Goal: Transaction & Acquisition: Purchase product/service

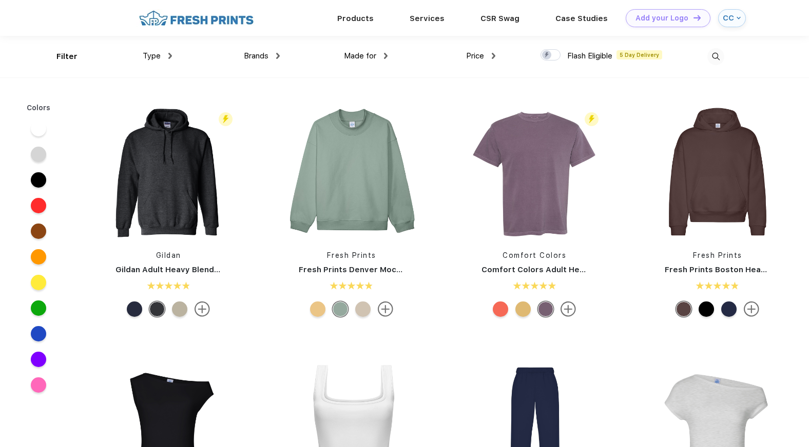
scroll to position [1, 0]
click at [715, 59] on img at bounding box center [715, 56] width 17 height 17
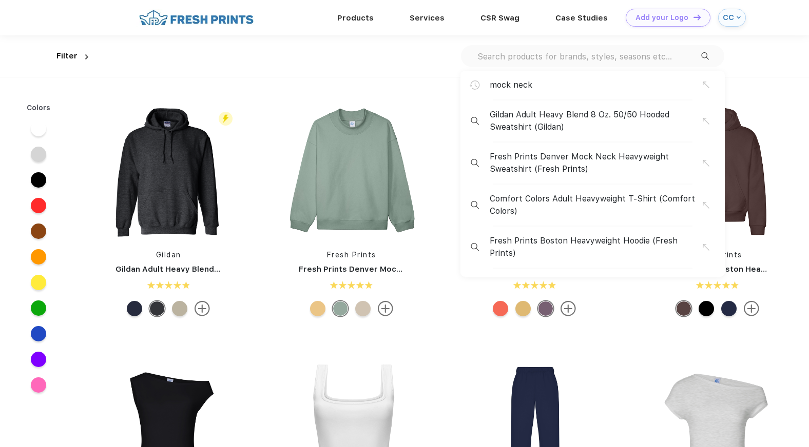
click at [682, 59] on input "text" at bounding box center [588, 56] width 225 height 11
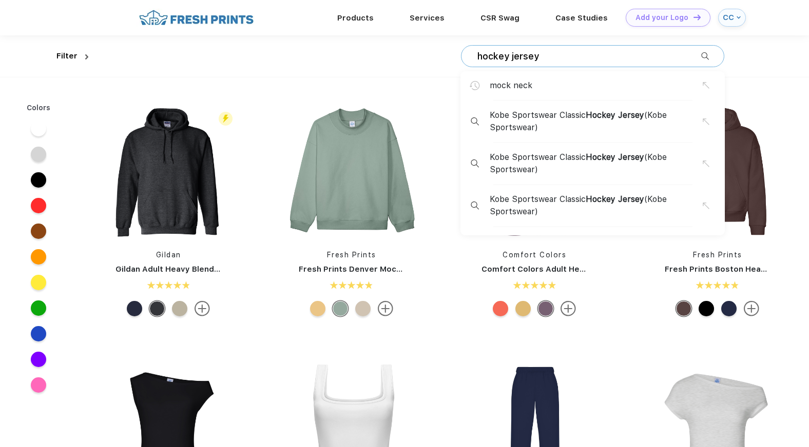
type input "hockey jersey"
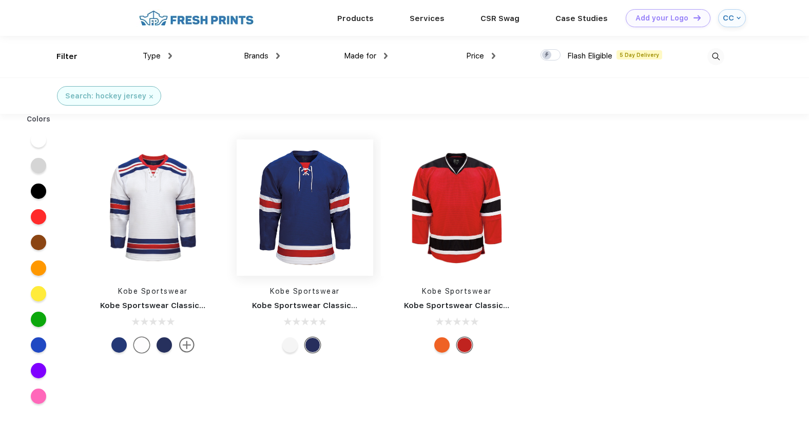
click at [294, 210] on img at bounding box center [305, 208] width 137 height 137
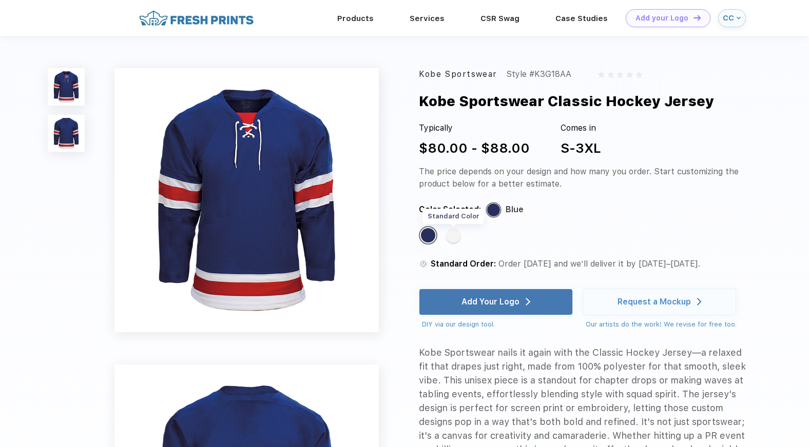
click at [451, 238] on div "Standard Color" at bounding box center [453, 235] width 14 height 14
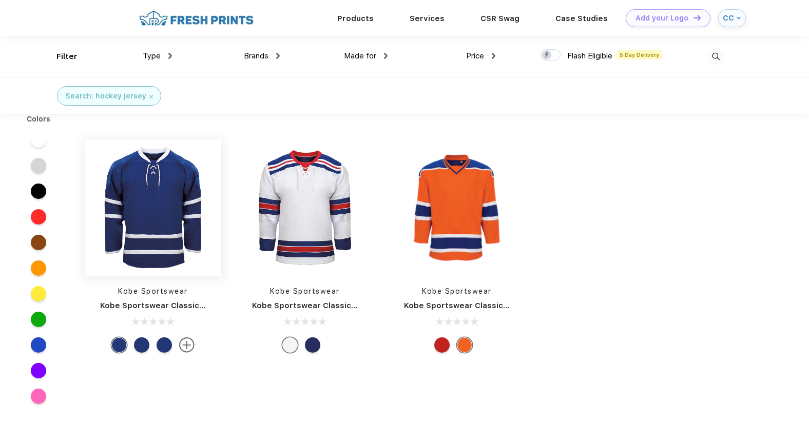
click at [163, 220] on img at bounding box center [153, 208] width 137 height 137
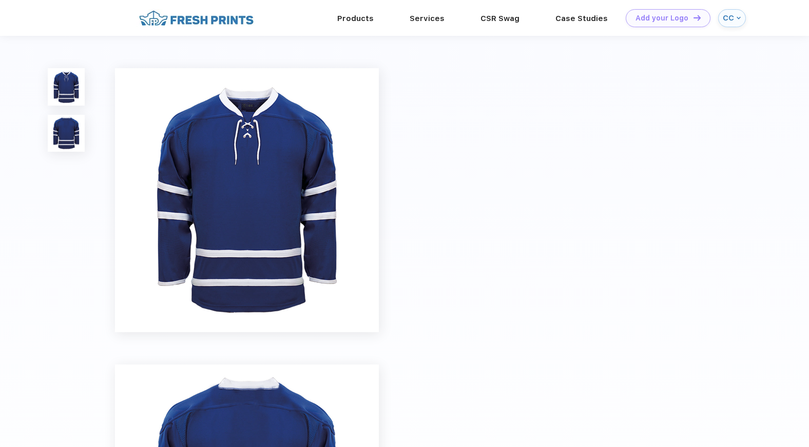
scroll to position [1, 0]
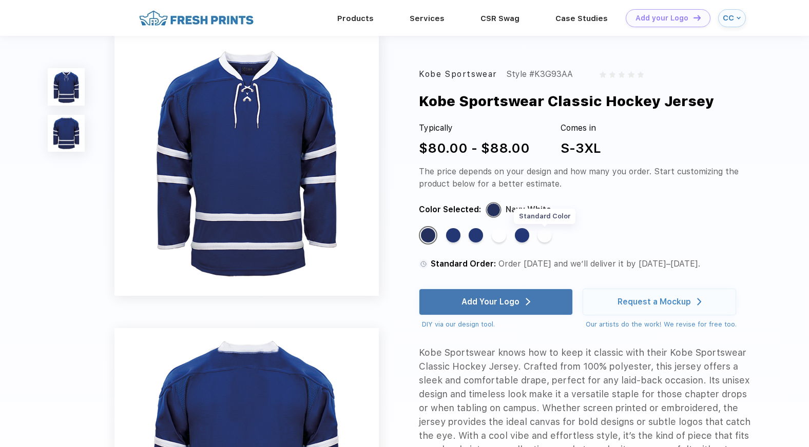
click at [543, 237] on div "Standard Color" at bounding box center [544, 235] width 14 height 14
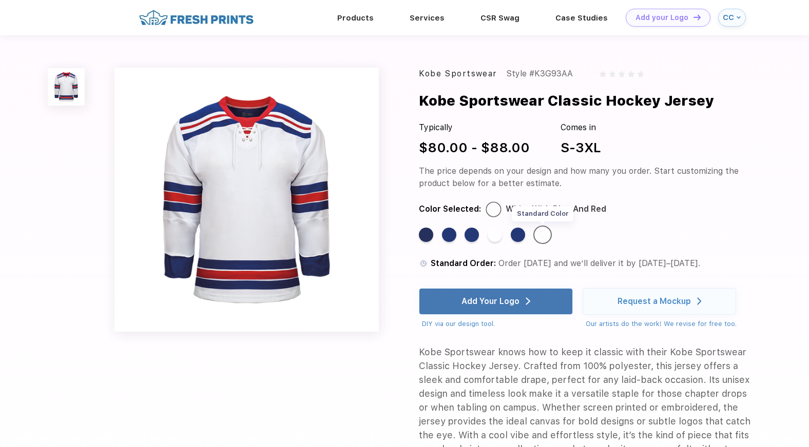
scroll to position [0, 0]
click at [495, 238] on div "Standard Color" at bounding box center [495, 235] width 14 height 14
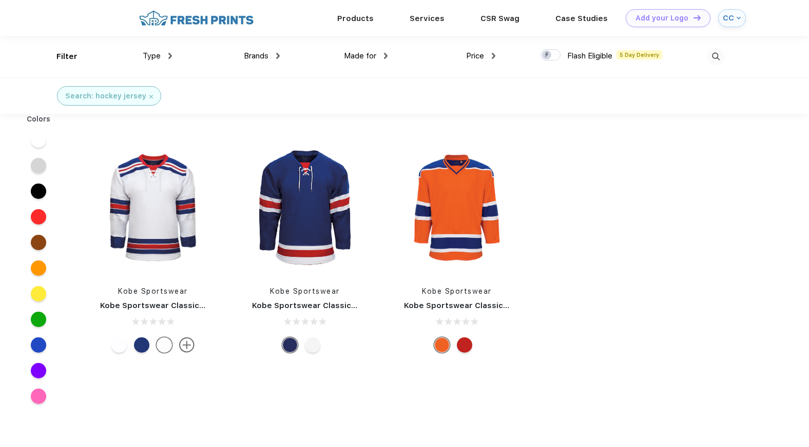
scroll to position [1, 0]
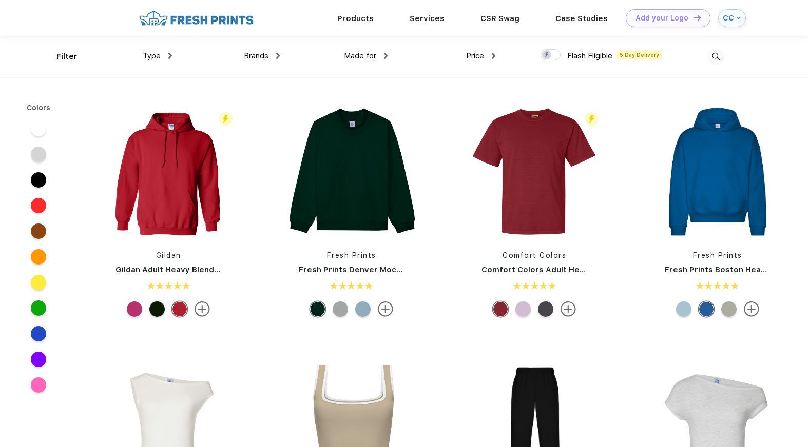
click at [727, 23] on div "CC" at bounding box center [732, 18] width 28 height 18
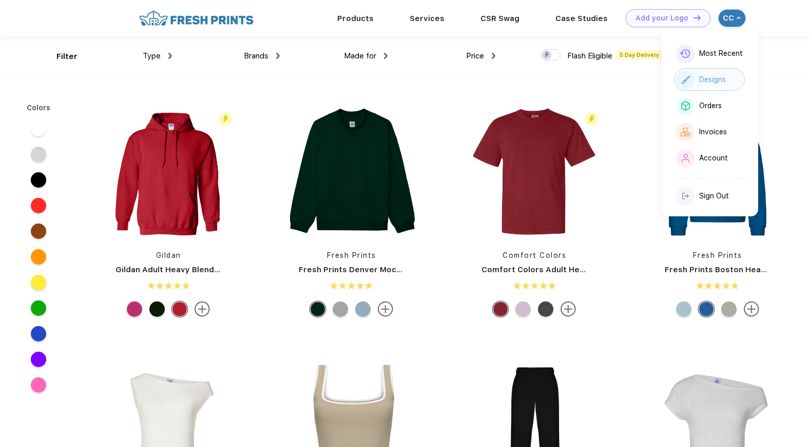
click at [708, 89] on div "Designs" at bounding box center [709, 79] width 71 height 23
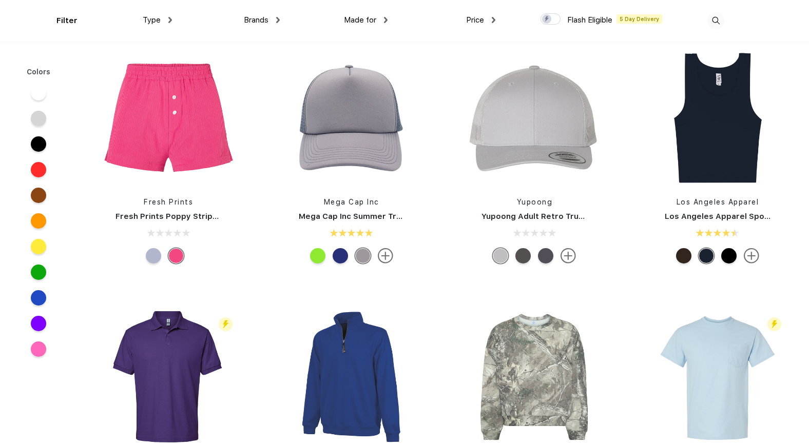
scroll to position [3135, 0]
